Goal: Check status: Check status

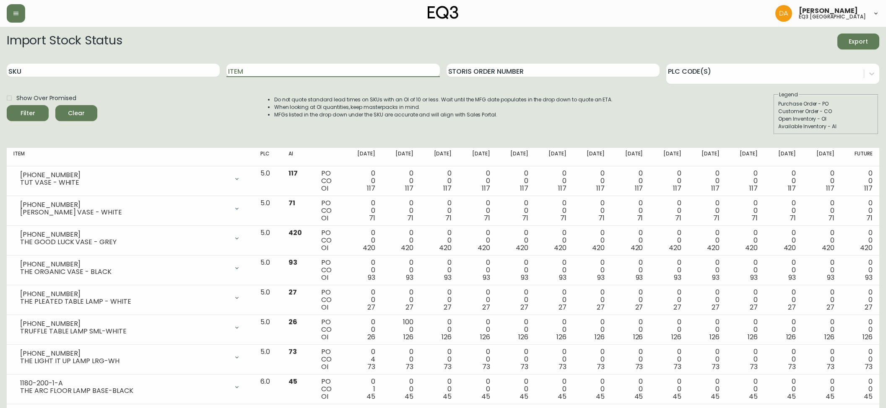
click at [351, 74] on input "Item" at bounding box center [332, 70] width 213 height 13
click at [7, 105] on button "Filter" at bounding box center [28, 113] width 42 height 16
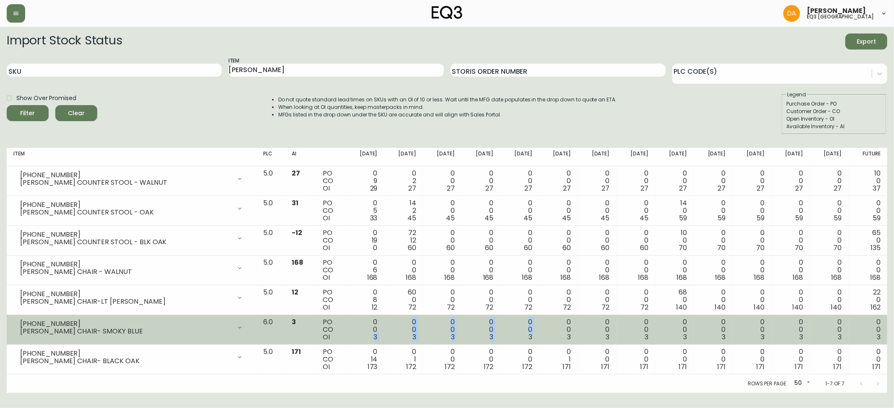
drag, startPoint x: 390, startPoint y: 339, endPoint x: 517, endPoint y: 338, distance: 127.5
click at [517, 338] on tr "[PHONE_NUMBER] [PERSON_NAME] CHAIR- SMOKY BLUE Opening Balance 3 ( [DATE] ) Ava…" at bounding box center [447, 330] width 881 height 30
click at [257, 338] on td "[PHONE_NUMBER] [PERSON_NAME] DINING CHAIR- SMOKY BLUE Opening Balance 3 ( [DATE…" at bounding box center [132, 330] width 250 height 30
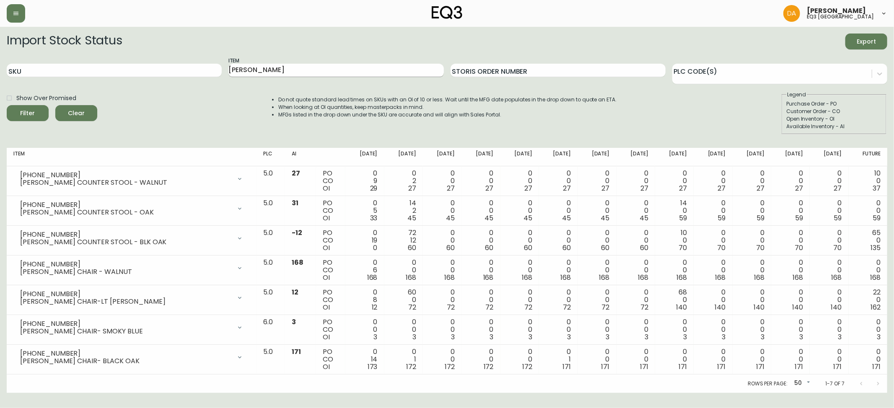
click at [309, 68] on input "[PERSON_NAME]" at bounding box center [336, 70] width 215 height 13
drag, startPoint x: 262, startPoint y: 69, endPoint x: 213, endPoint y: 64, distance: 48.4
click at [215, 65] on div "SKU Item [PERSON_NAME] Storis Order Number PLC Code(s)" at bounding box center [447, 70] width 881 height 27
type input "BOOM"
click at [7, 105] on button "Filter" at bounding box center [28, 113] width 42 height 16
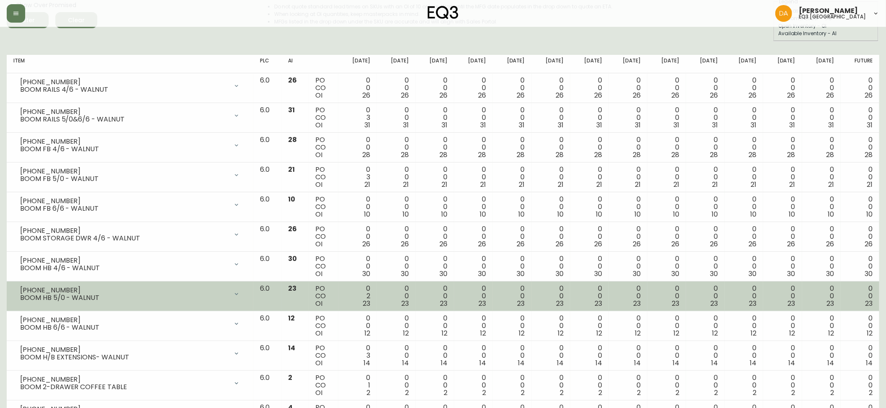
scroll to position [195, 0]
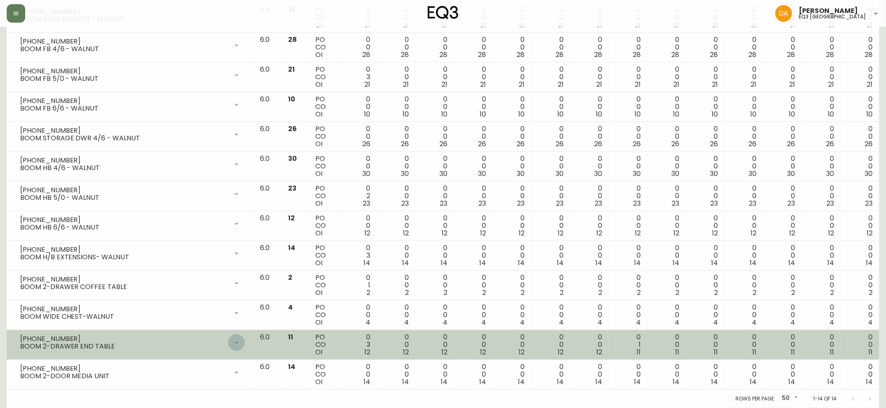
click at [245, 348] on div at bounding box center [236, 343] width 17 height 17
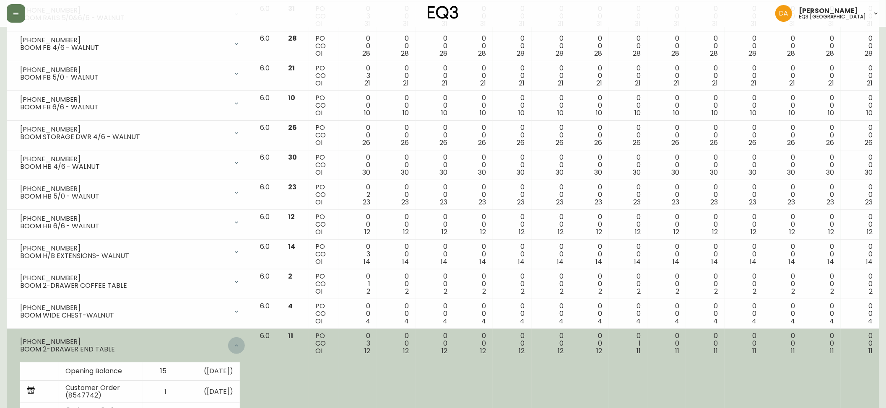
click at [245, 348] on div at bounding box center [236, 346] width 17 height 17
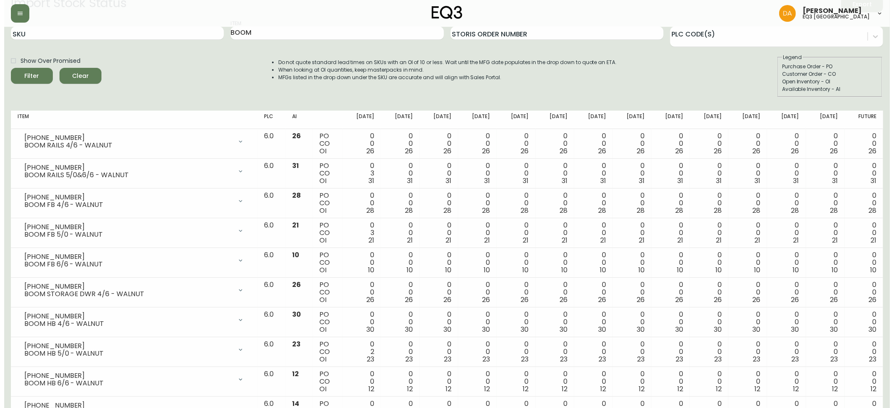
scroll to position [0, 0]
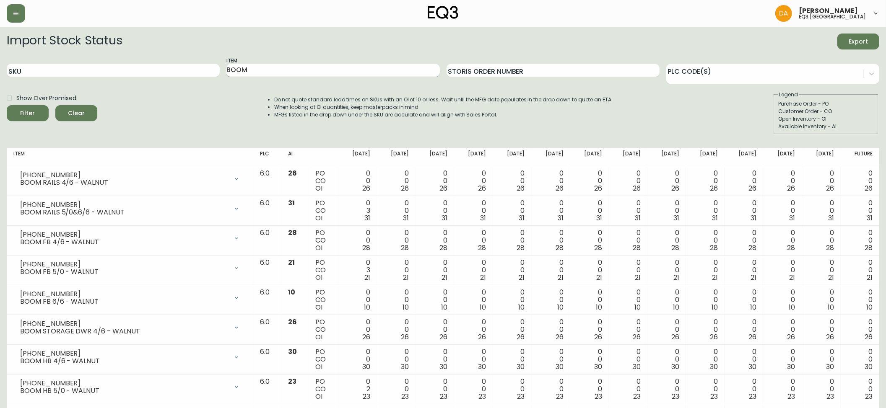
click at [268, 71] on input "BOOM" at bounding box center [332, 70] width 213 height 13
drag, startPoint x: 268, startPoint y: 71, endPoint x: 205, endPoint y: 73, distance: 62.1
click at [205, 73] on div "SKU Item BOOM Storis Order Number PLC Code(s)" at bounding box center [443, 70] width 873 height 27
click at [29, 66] on input "SKU" at bounding box center [113, 70] width 213 height 13
paste input "3020-663-16-A"
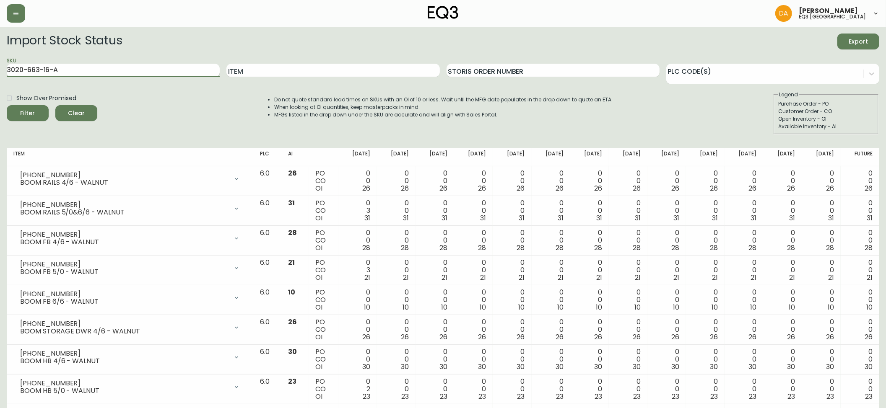
click at [7, 105] on button "Filter" at bounding box center [28, 113] width 42 height 16
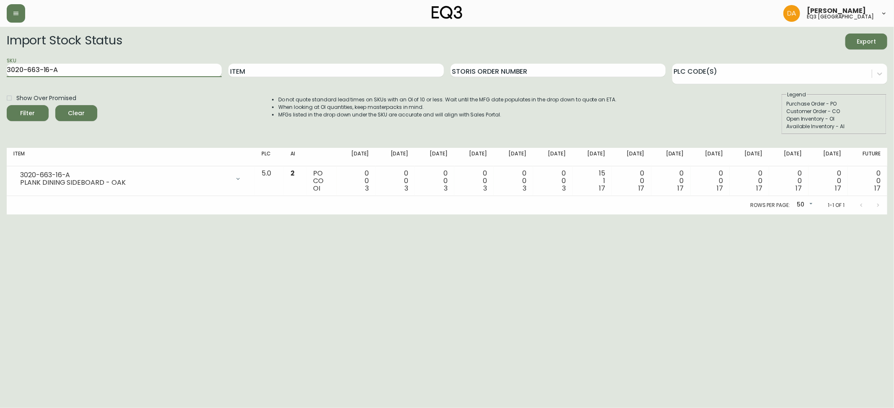
click at [89, 73] on input "3020-663-16-A" at bounding box center [114, 70] width 215 height 13
drag, startPoint x: 89, startPoint y: 73, endPoint x: 0, endPoint y: 62, distance: 89.9
click at [0, 62] on main "Import Stock Status Export SKU 3020-663-16-A Item Storis Order Number PLC Code(…" at bounding box center [447, 121] width 894 height 188
paste input "4-16-B"
type input "3020-664-16-B"
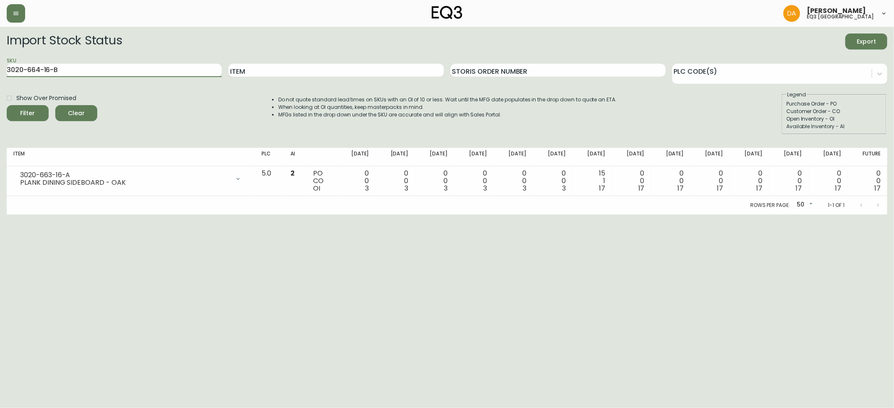
click at [7, 105] on button "Filter" at bounding box center [28, 113] width 42 height 16
click at [594, 153] on th "[DATE]" at bounding box center [594, 157] width 39 height 18
click at [680, 215] on html "[PERSON_NAME] eq3 calgary Import Stock Status Export SKU 3020-664-16-B Item Sto…" at bounding box center [447, 107] width 894 height 215
